Goal: Navigation & Orientation: Find specific page/section

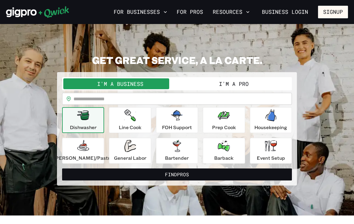
click at [212, 85] on button "I'm a Pro" at bounding box center [234, 83] width 114 height 11
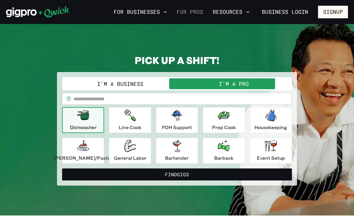
click at [185, 15] on link "For Pros" at bounding box center [189, 12] width 31 height 10
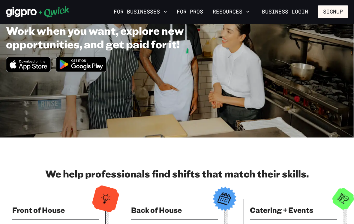
scroll to position [70, 0]
click at [242, 23] on div "For Businesses For Pros Resources Business Login Signup" at bounding box center [177, 12] width 354 height 24
click at [238, 10] on button "Resources" at bounding box center [231, 12] width 42 height 10
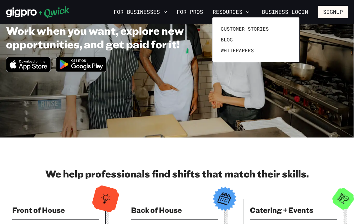
click at [347, 45] on div at bounding box center [177, 112] width 354 height 224
